Goal: Find specific page/section: Find specific page/section

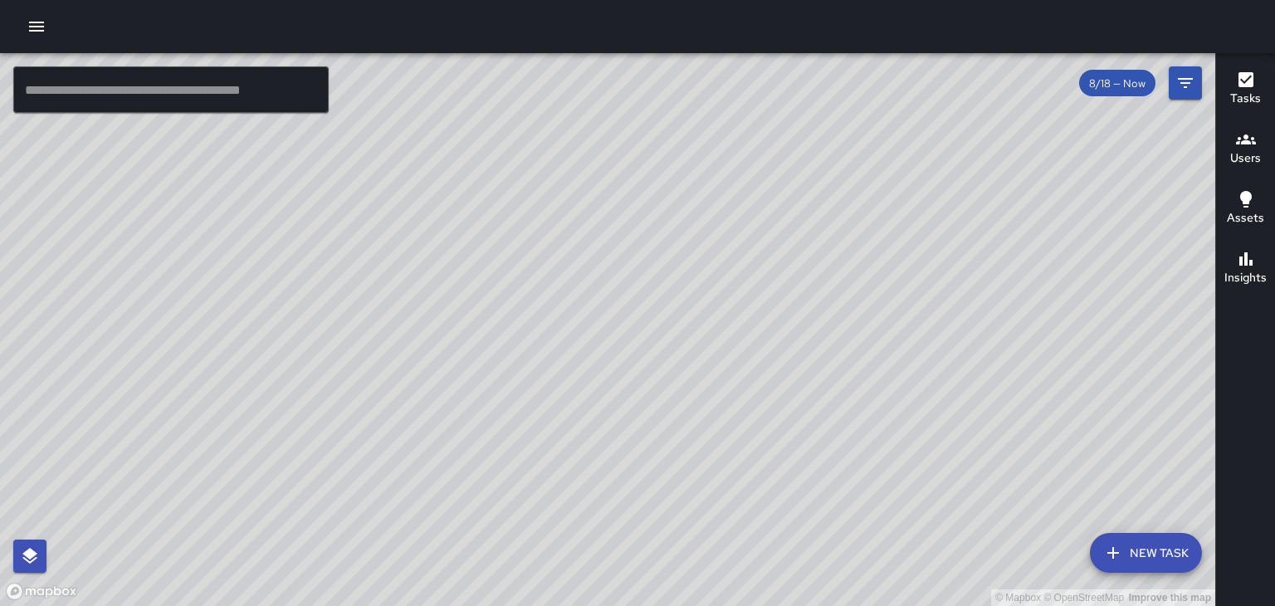
click at [1252, 158] on h6 "Users" at bounding box center [1246, 158] width 31 height 18
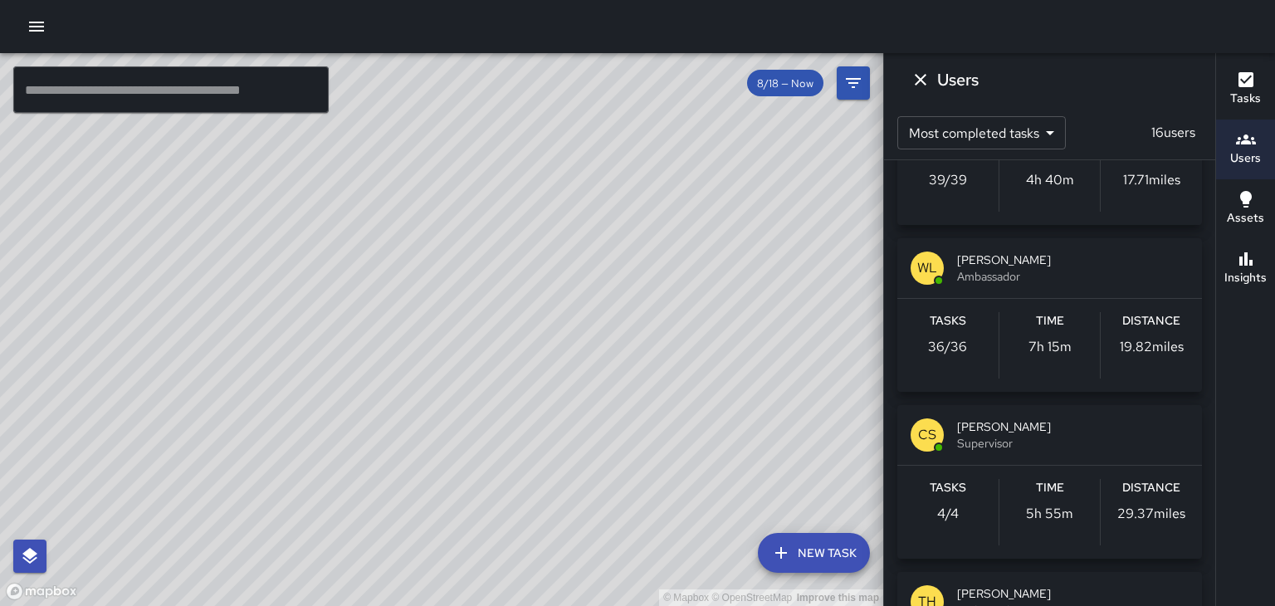
scroll to position [452, 0]
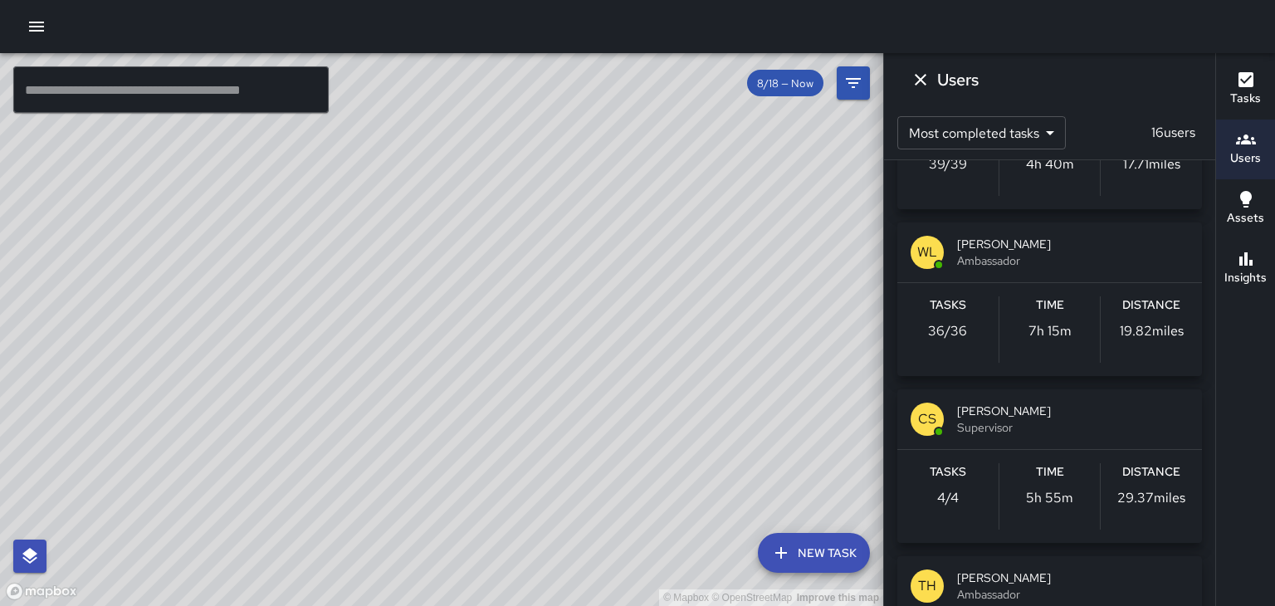
click at [1045, 414] on span "[PERSON_NAME]" at bounding box center [1073, 411] width 232 height 17
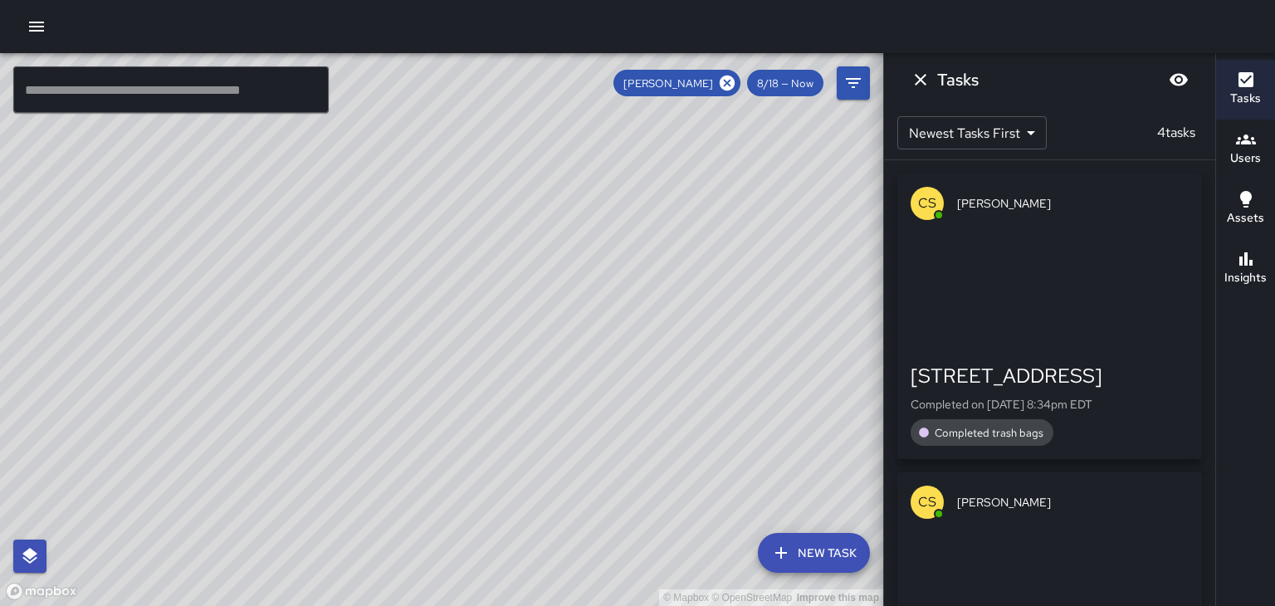
scroll to position [0, 0]
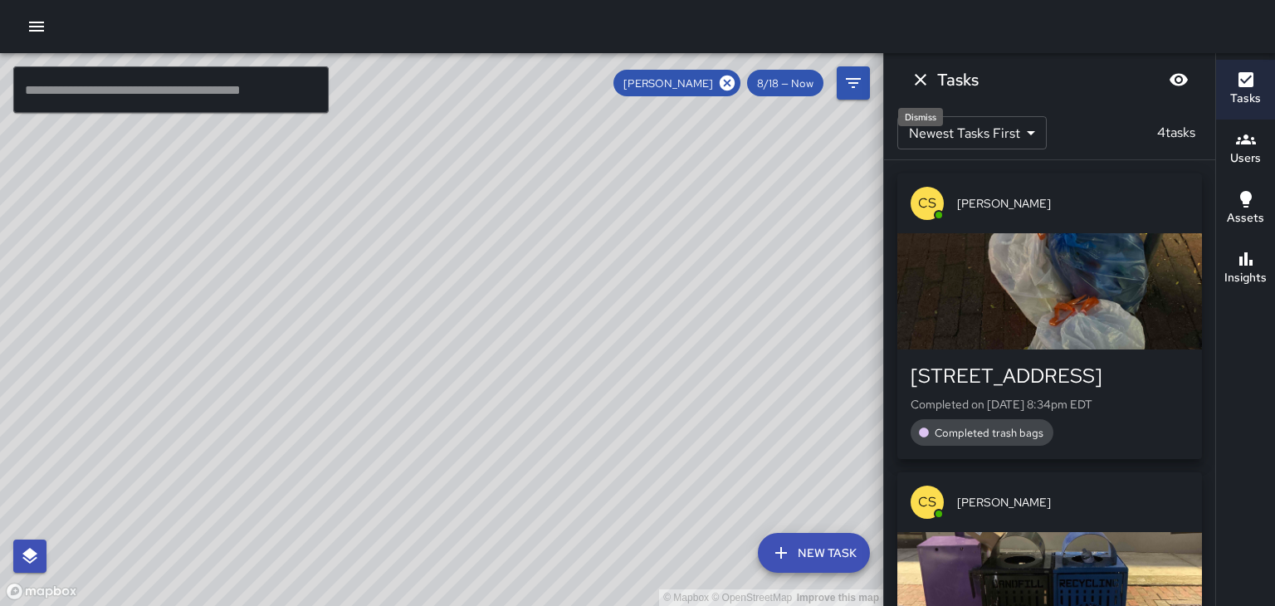
click at [921, 78] on icon "Dismiss" at bounding box center [921, 80] width 12 height 12
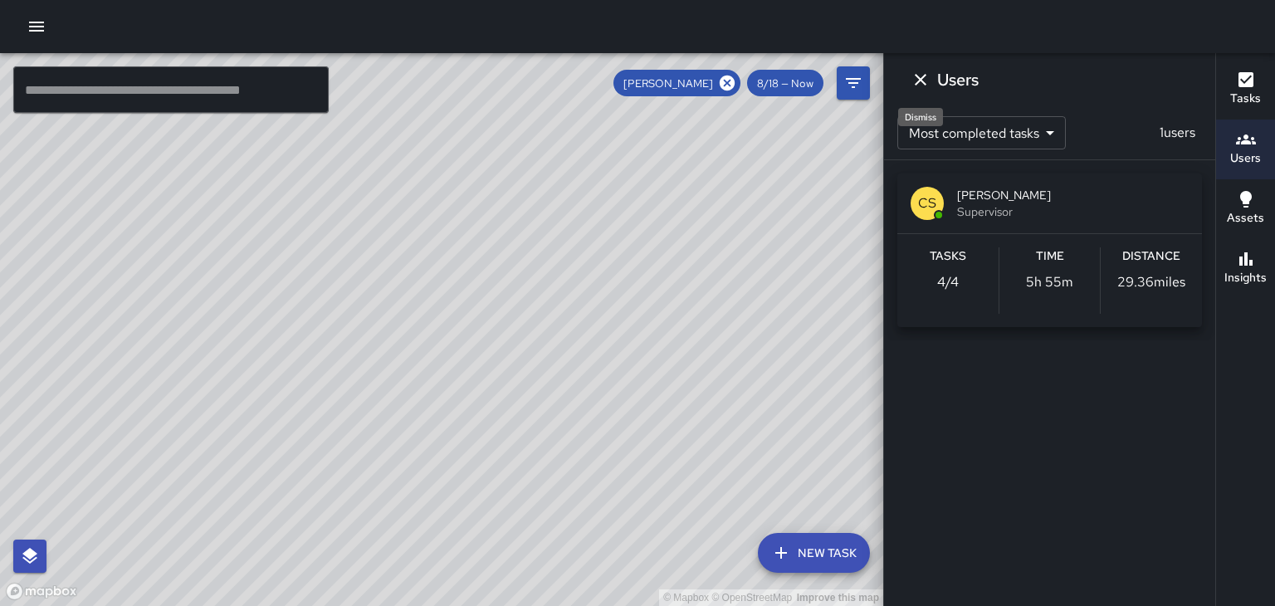
click at [921, 78] on icon "Dismiss" at bounding box center [921, 80] width 12 height 12
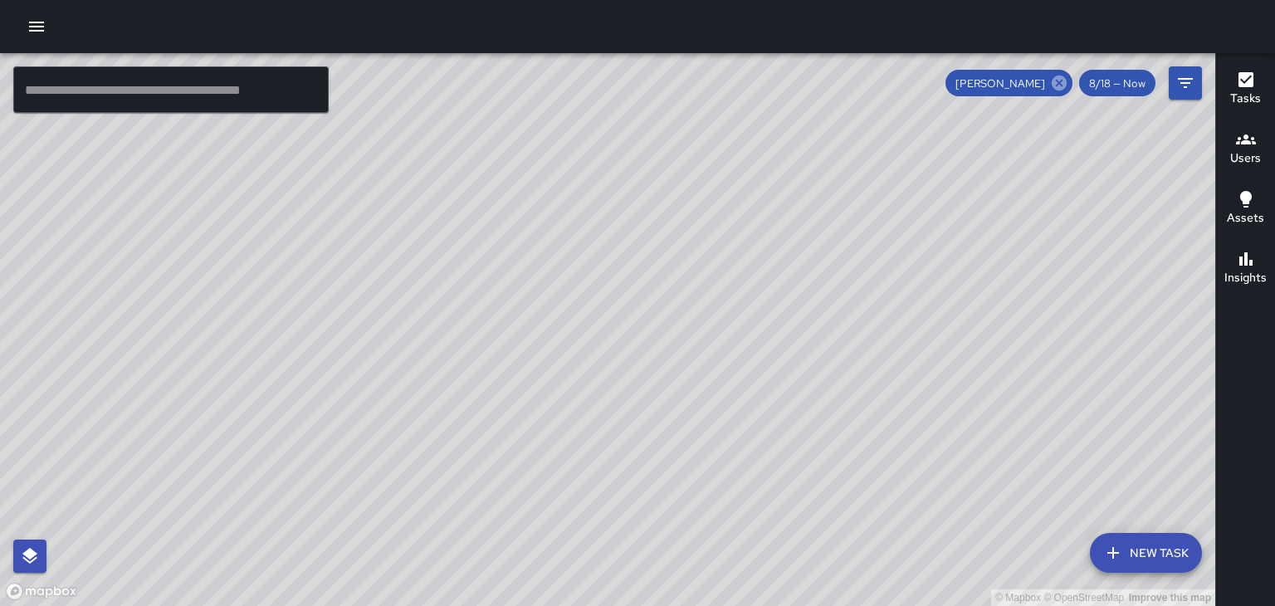
click at [1059, 84] on icon at bounding box center [1059, 83] width 18 height 18
click at [1248, 143] on icon "button" at bounding box center [1246, 140] width 20 height 10
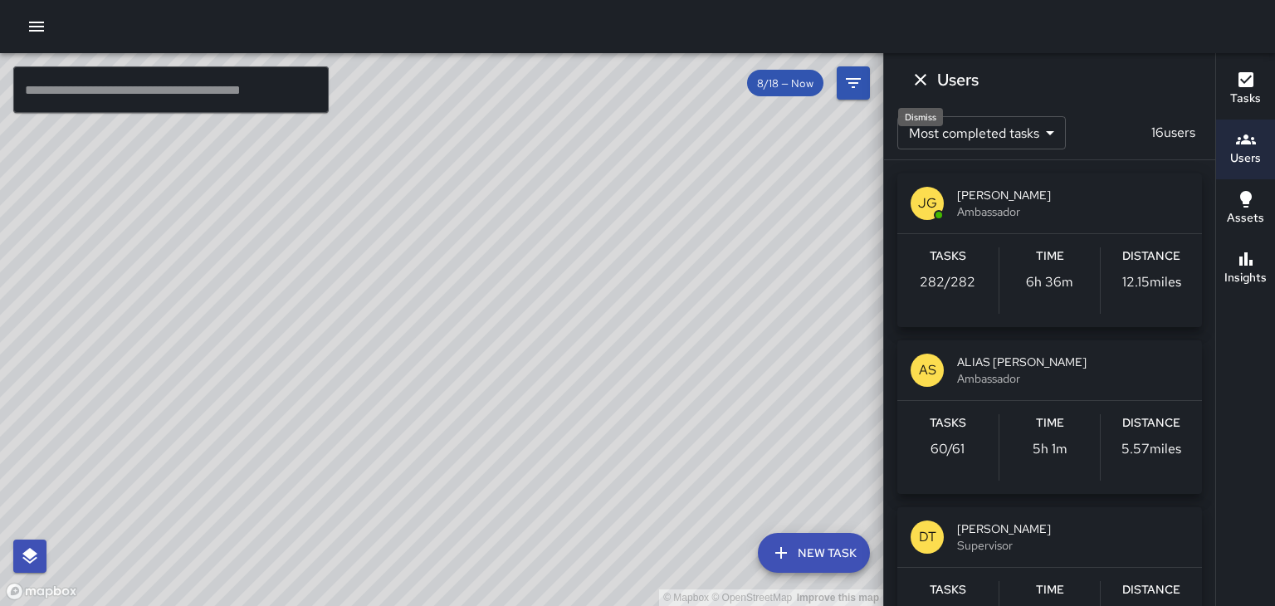
click at [924, 76] on icon "Dismiss" at bounding box center [921, 80] width 12 height 12
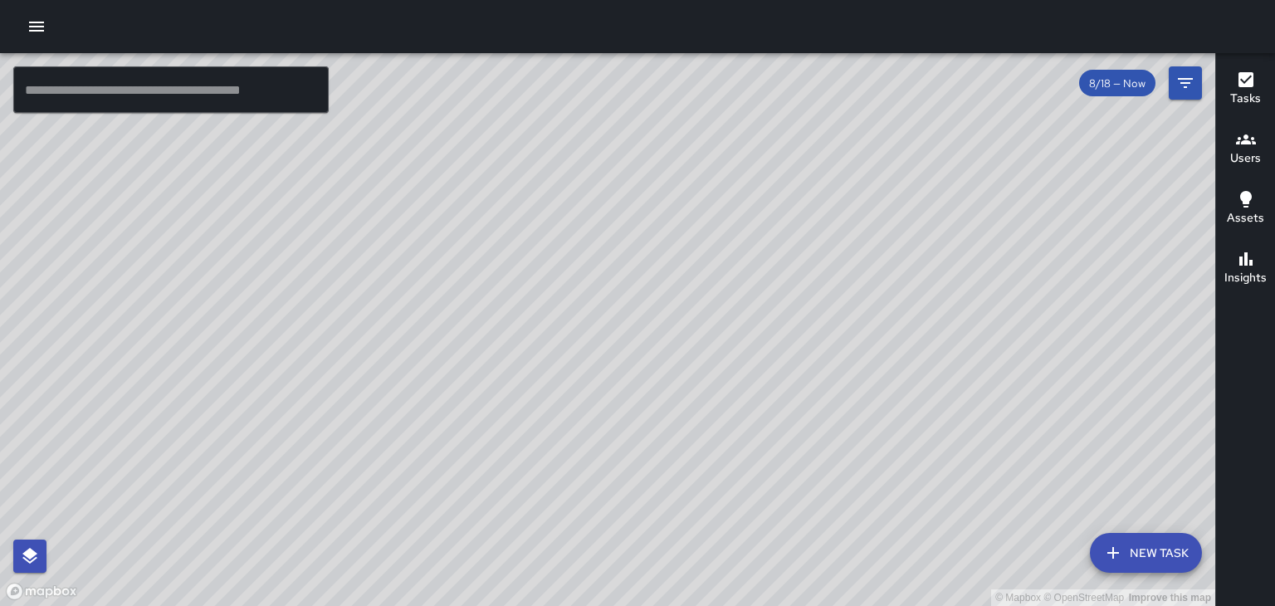
click at [38, 26] on icon "button" at bounding box center [36, 27] width 15 height 10
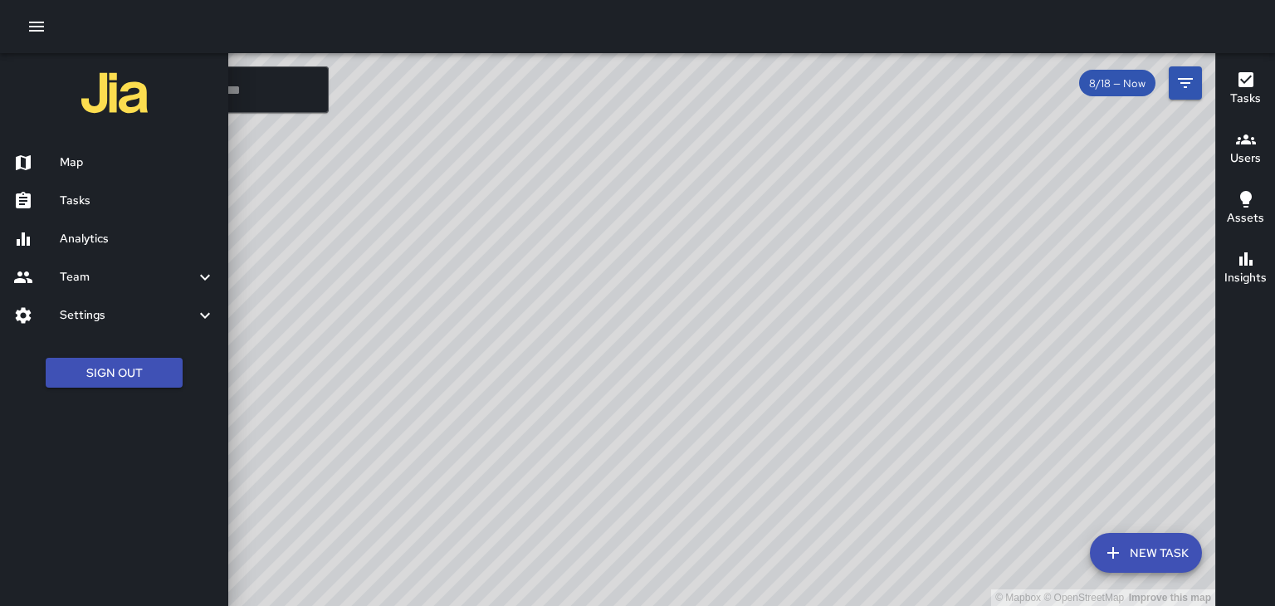
click at [100, 198] on h6 "Tasks" at bounding box center [137, 201] width 155 height 18
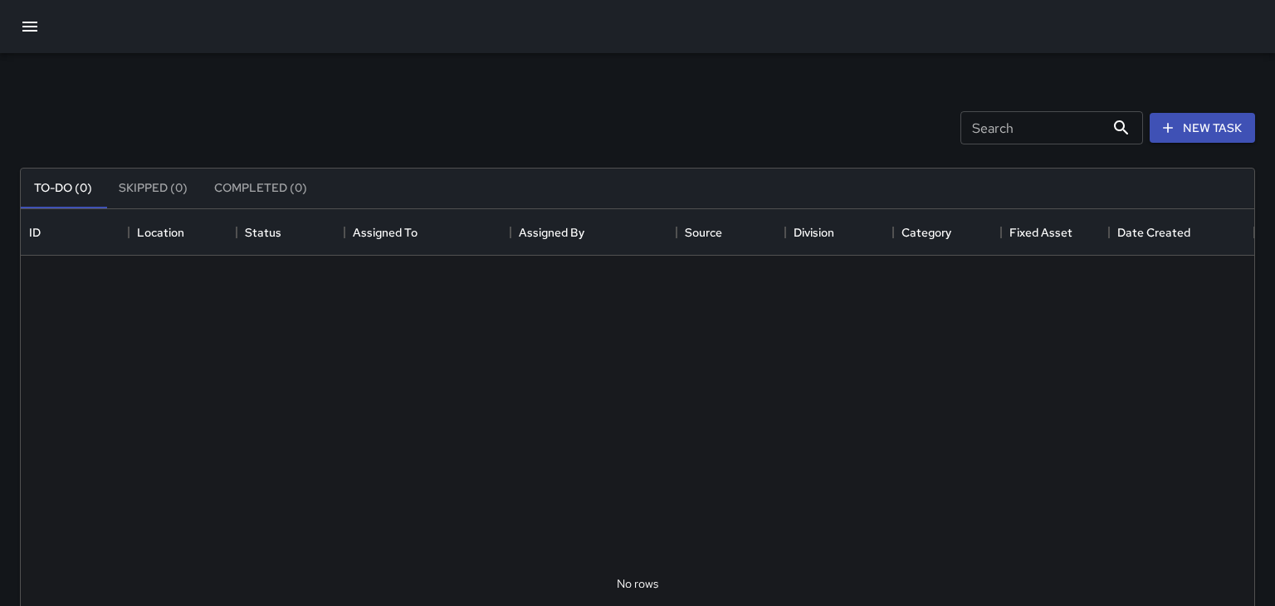
scroll to position [703, 1234]
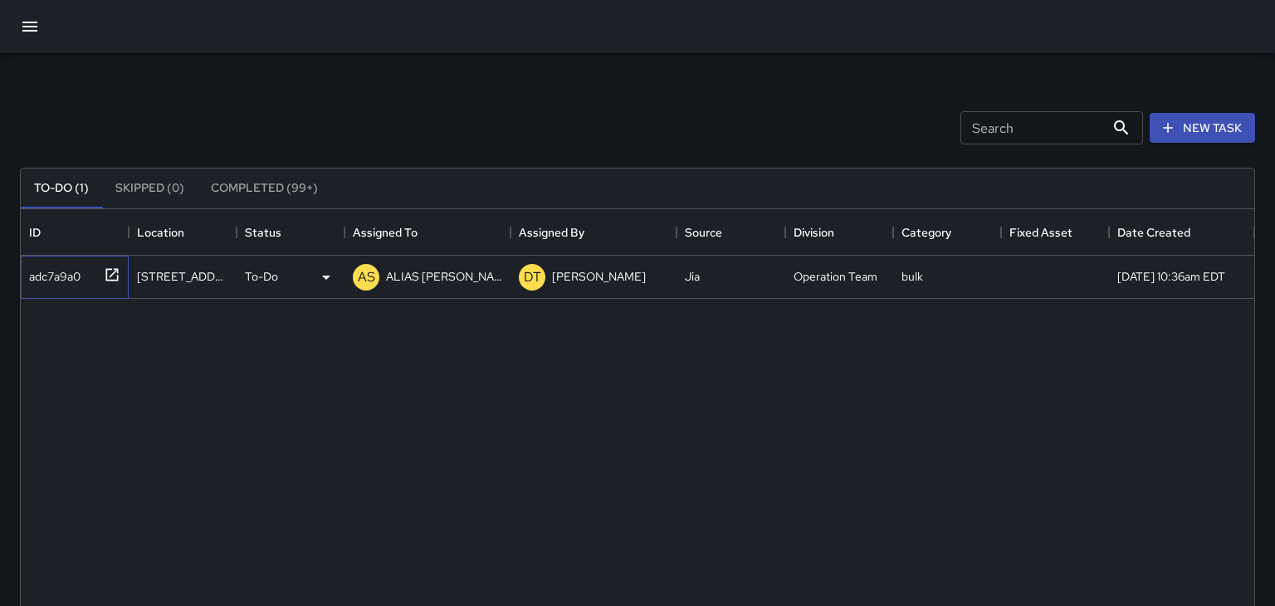
click at [110, 273] on icon at bounding box center [112, 275] width 17 height 17
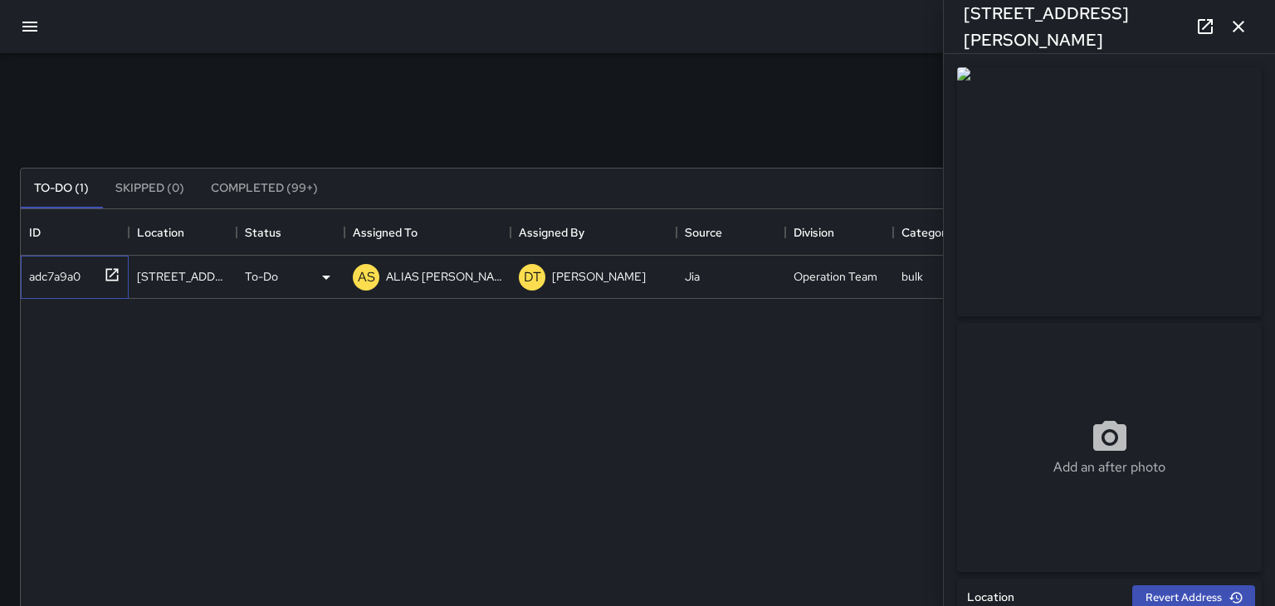
type input "**********"
click at [29, 33] on icon "button" at bounding box center [30, 27] width 20 height 20
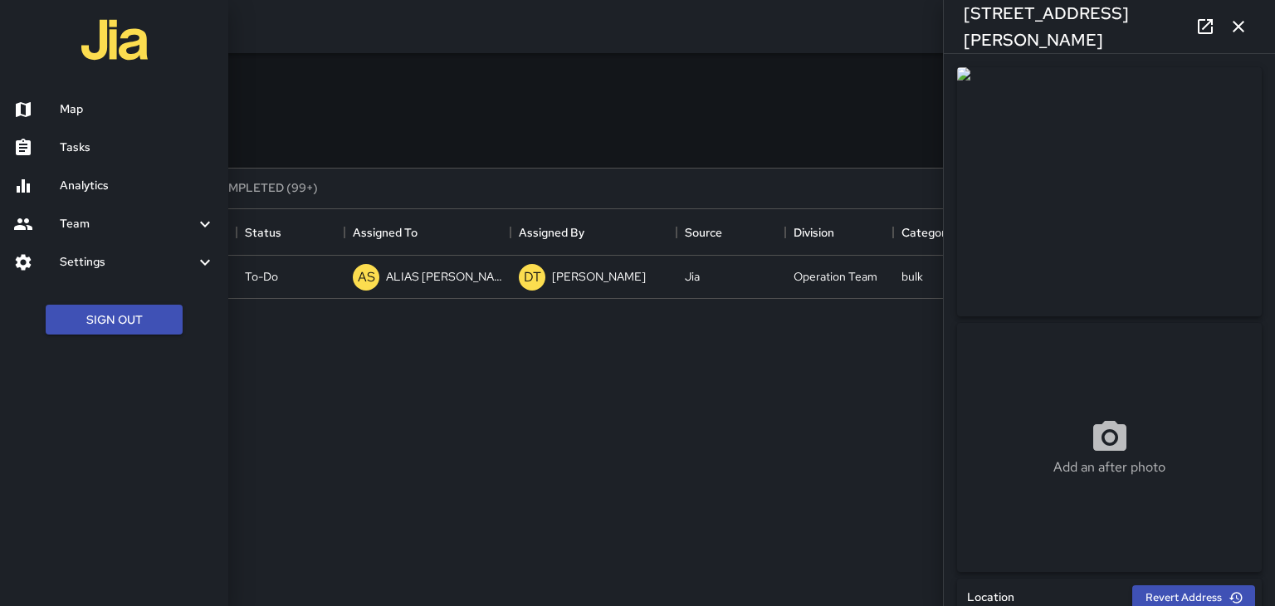
click at [95, 184] on h6 "Analytics" at bounding box center [137, 186] width 155 height 18
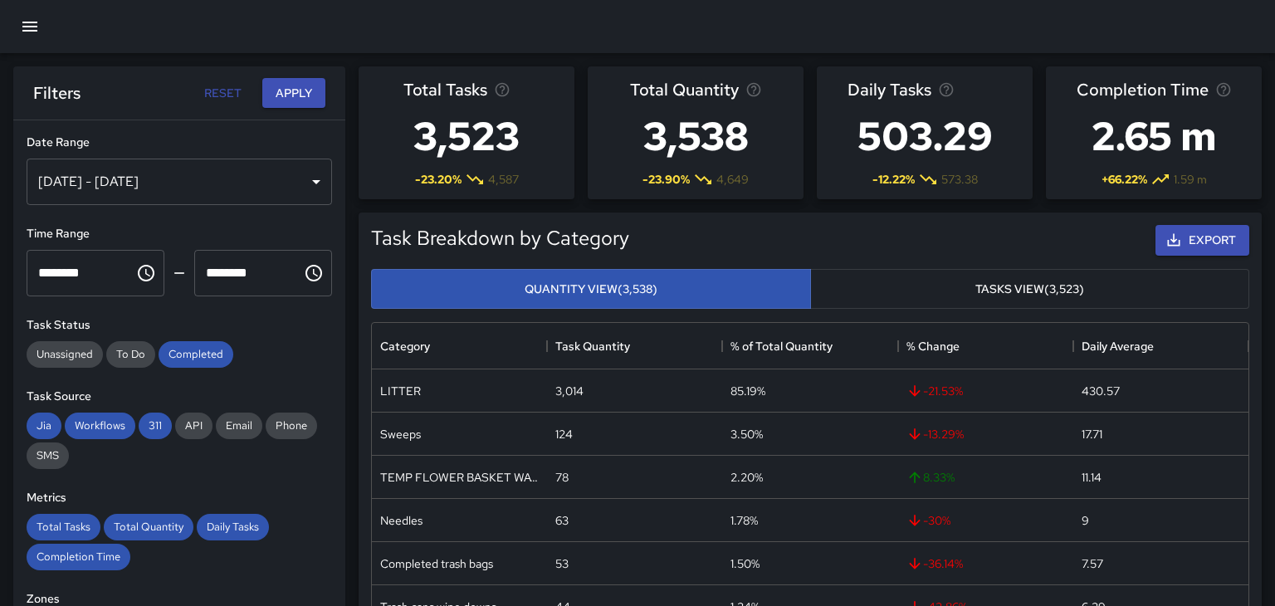
click at [29, 40] on button "button" at bounding box center [30, 27] width 40 height 40
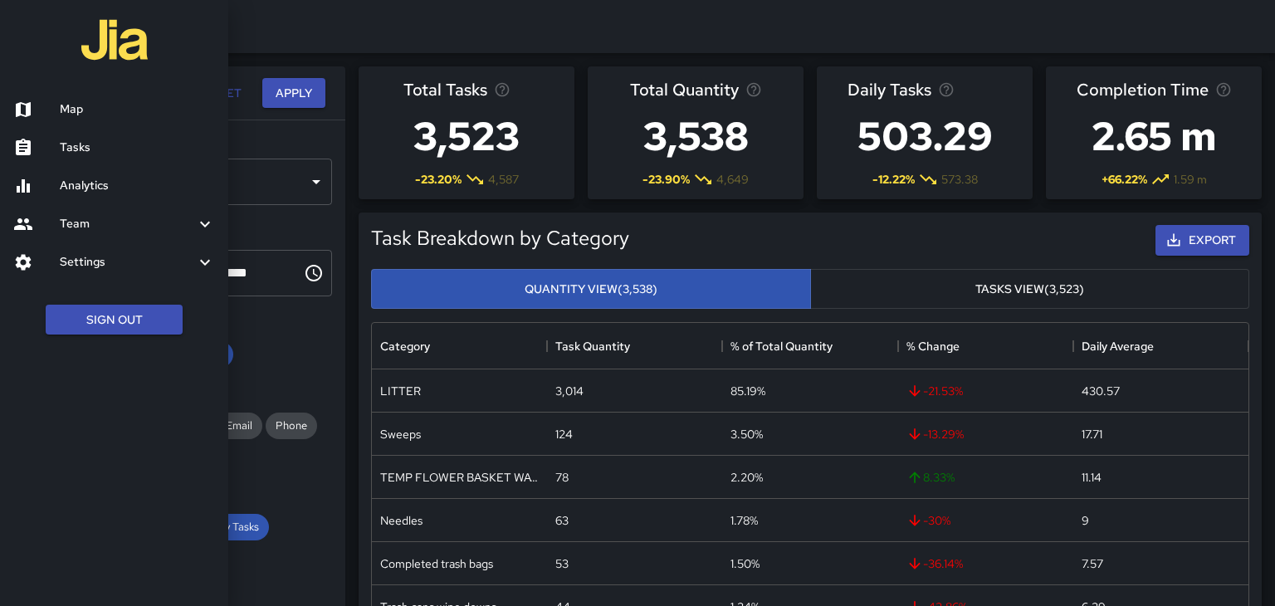
click at [77, 110] on h6 "Map" at bounding box center [137, 109] width 155 height 18
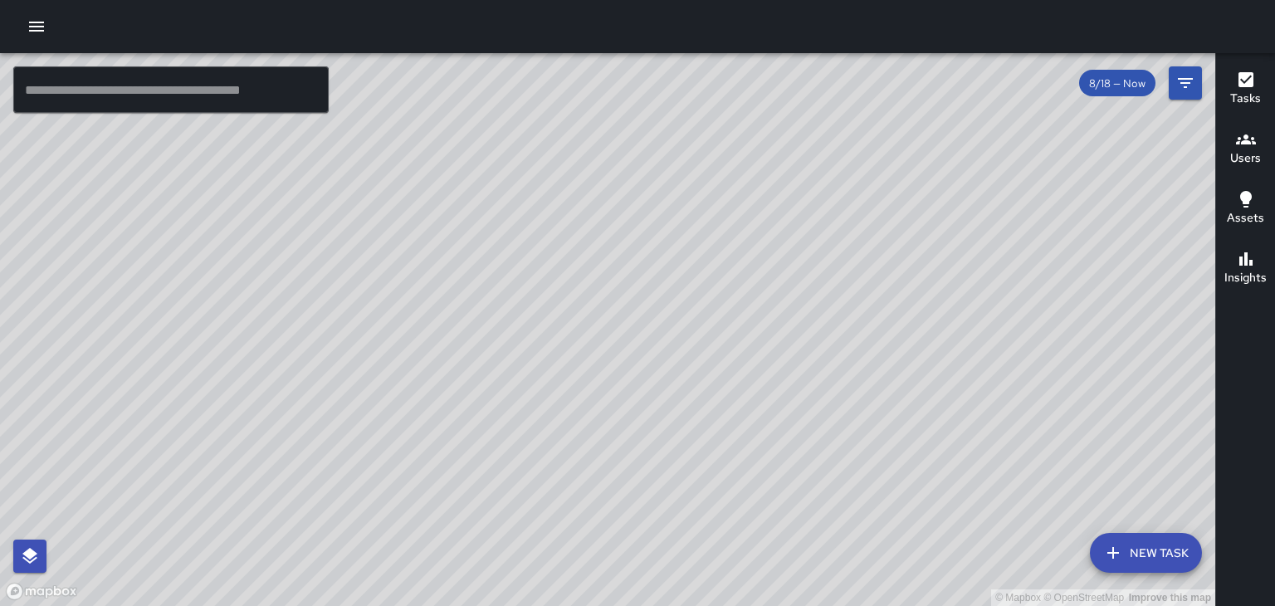
click at [184, 434] on div "© Mapbox © OpenStreetMap Improve this map" at bounding box center [608, 329] width 1216 height 553
